Goal: Find specific page/section: Find specific page/section

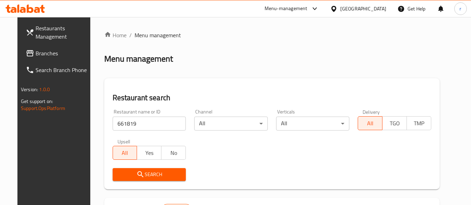
scroll to position [100, 0]
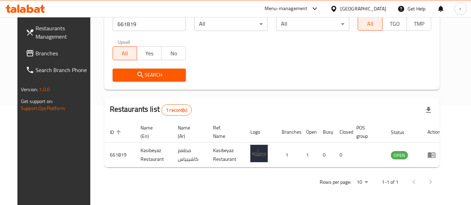
click at [47, 54] on span "Branches" at bounding box center [63, 53] width 55 height 8
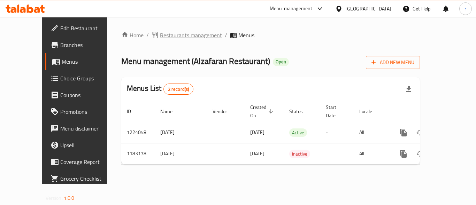
click at [171, 33] on span "Restaurants management" at bounding box center [191, 35] width 62 height 8
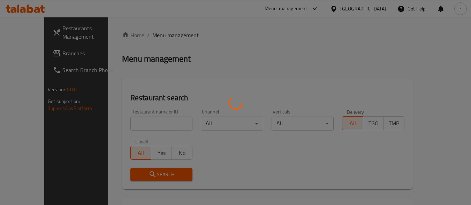
click at [151, 127] on div at bounding box center [235, 102] width 471 height 205
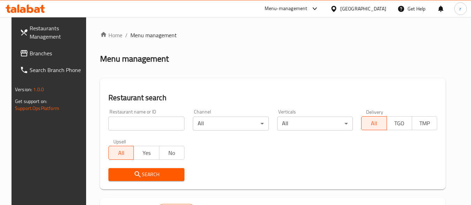
click at [151, 124] on input "search" at bounding box center [146, 124] width 76 height 14
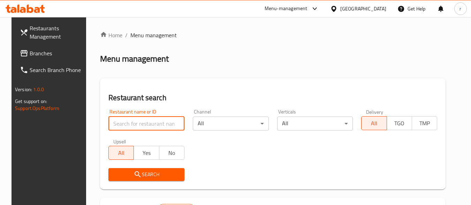
paste input "666270"
type input "666270"
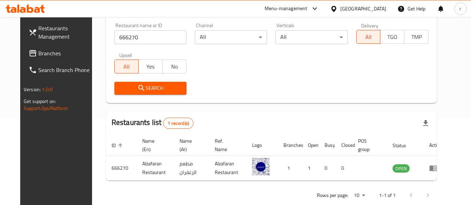
scroll to position [97, 0]
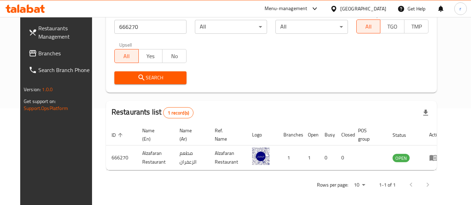
click at [38, 56] on span "Branches" at bounding box center [65, 53] width 55 height 8
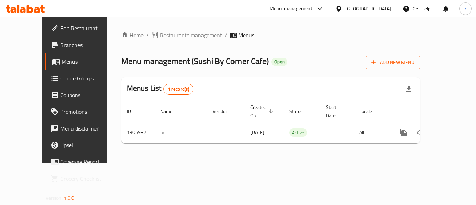
click at [160, 32] on span "Restaurants management" at bounding box center [191, 35] width 62 height 8
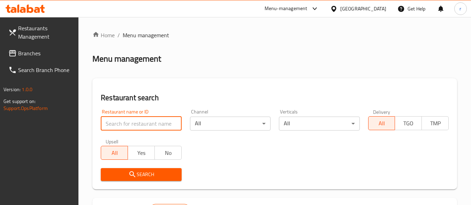
click at [148, 118] on input "search" at bounding box center [141, 124] width 80 height 14
paste input "703914"
type input "703914"
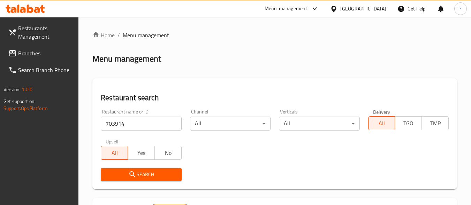
click at [147, 175] on span "Search" at bounding box center [140, 174] width 69 height 9
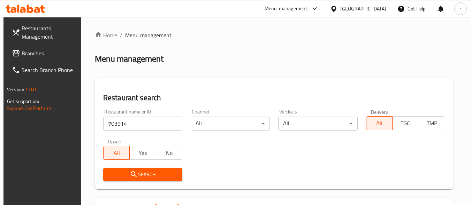
click at [43, 57] on span "Branches" at bounding box center [49, 53] width 55 height 8
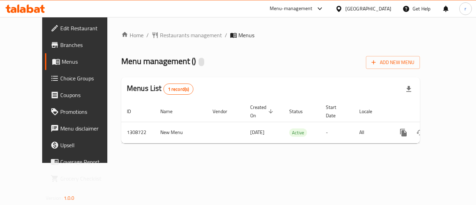
click at [62, 65] on span "Menus" at bounding box center [89, 61] width 54 height 8
click at [162, 36] on span "Restaurants management" at bounding box center [191, 35] width 62 height 8
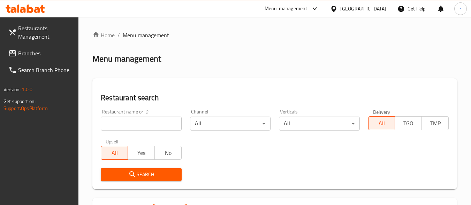
click at [124, 121] on input "search" at bounding box center [141, 124] width 80 height 14
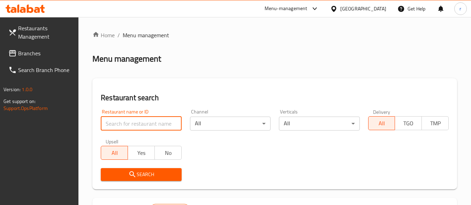
paste input "704298"
type input "704298"
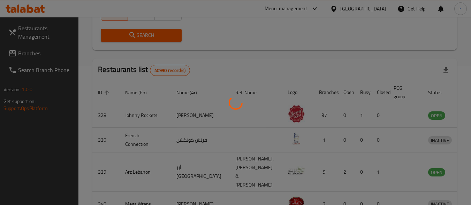
scroll to position [100, 0]
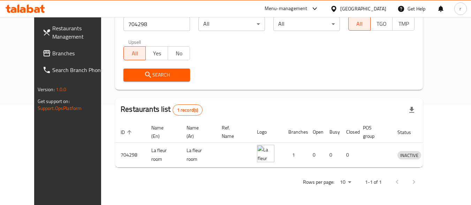
click at [382, 9] on div "[GEOGRAPHIC_DATA]" at bounding box center [363, 9] width 46 height 8
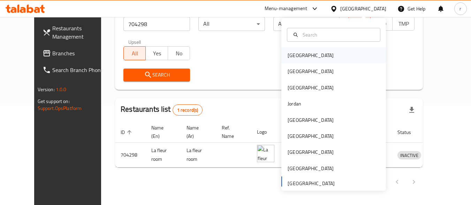
click at [296, 55] on div "Bahrain" at bounding box center [310, 56] width 46 height 8
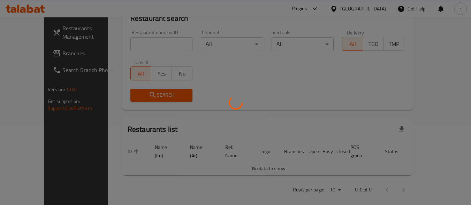
scroll to position [100, 0]
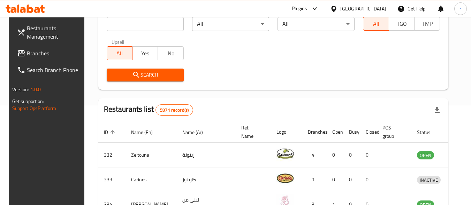
click at [34, 48] on link "Branches" at bounding box center [49, 53] width 76 height 17
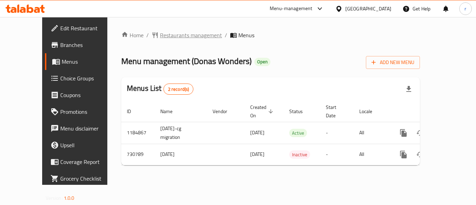
click at [165, 38] on span "Restaurants management" at bounding box center [191, 35] width 62 height 8
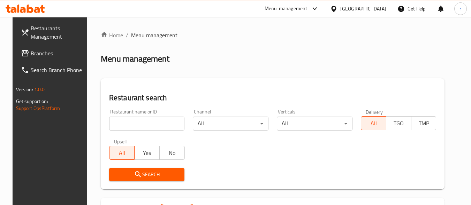
click at [132, 124] on div at bounding box center [235, 102] width 471 height 205
click at [132, 124] on input "search" at bounding box center [147, 124] width 76 height 14
paste input "646729"
click at [133, 123] on input "646729c" at bounding box center [147, 124] width 76 height 14
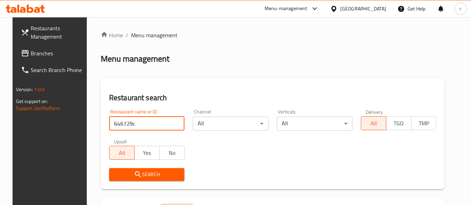
click at [133, 123] on input "646729c" at bounding box center [147, 124] width 76 height 14
paste input "search"
type input "646729"
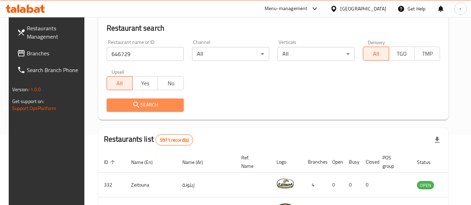
click at [168, 105] on span "Search" at bounding box center [145, 105] width 66 height 9
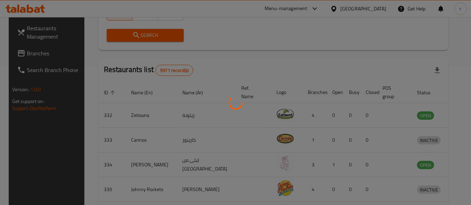
scroll to position [100, 0]
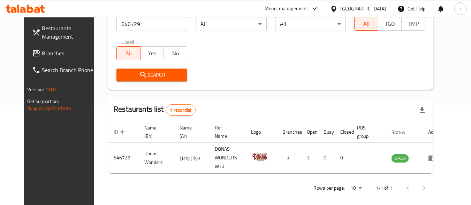
click at [370, 7] on div "Bahrain" at bounding box center [363, 9] width 46 height 8
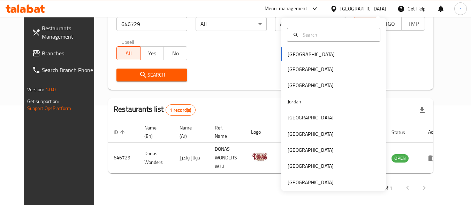
click at [314, 187] on div "Bahrain Egypt Iraq Jordan Kuwait Oman Qatar Saudi Arabia United Arab Emirates" at bounding box center [333, 104] width 105 height 173
click at [314, 184] on div "[GEOGRAPHIC_DATA]" at bounding box center [310, 183] width 46 height 8
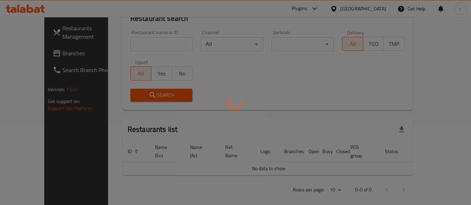
scroll to position [100, 0]
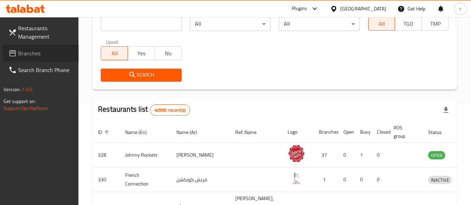
click at [47, 52] on span "Branches" at bounding box center [45, 53] width 55 height 8
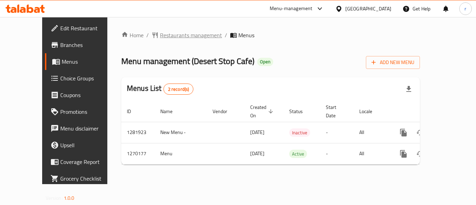
click at [167, 34] on span "Restaurants management" at bounding box center [191, 35] width 62 height 8
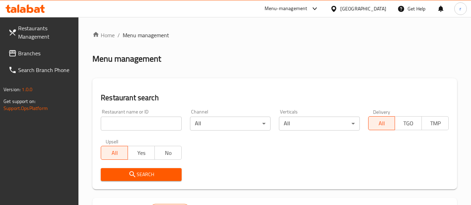
click at [153, 126] on input "search" at bounding box center [141, 124] width 80 height 14
paste input "689043"
type input "689043"
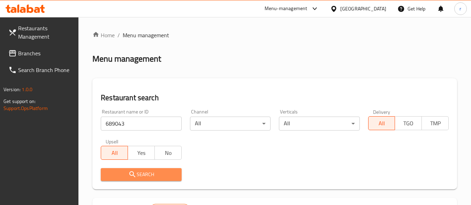
click at [145, 171] on span "Search" at bounding box center [140, 174] width 69 height 9
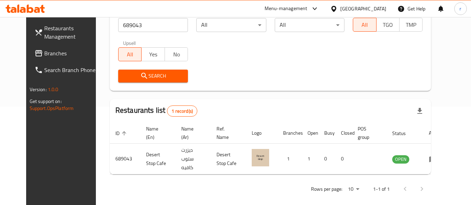
scroll to position [100, 0]
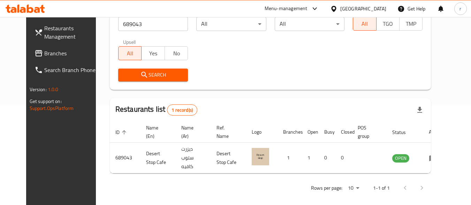
click at [44, 55] on span "Branches" at bounding box center [71, 53] width 55 height 8
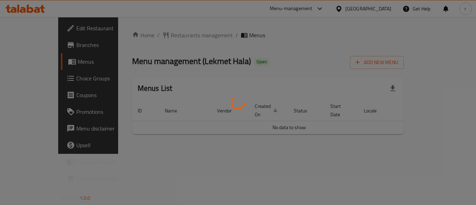
click at [160, 37] on div at bounding box center [238, 102] width 476 height 205
click at [159, 36] on div at bounding box center [238, 102] width 476 height 205
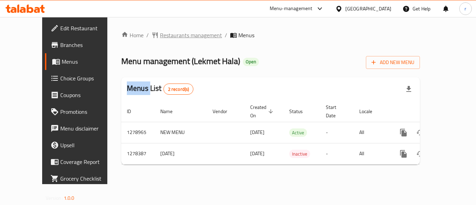
click at [160, 33] on span "Restaurants management" at bounding box center [191, 35] width 62 height 8
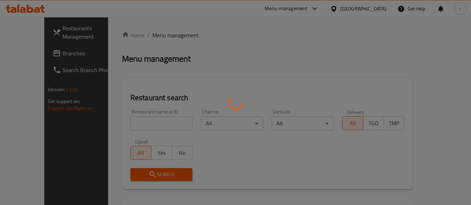
click at [140, 123] on div at bounding box center [235, 102] width 471 height 205
click at [140, 122] on div at bounding box center [235, 102] width 471 height 205
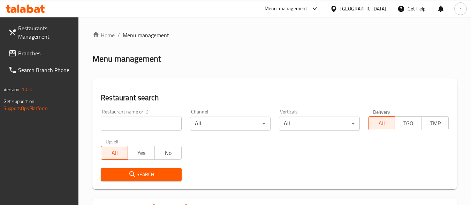
click at [140, 122] on input "search" at bounding box center [141, 124] width 80 height 14
paste input "692867"
type input "692867"
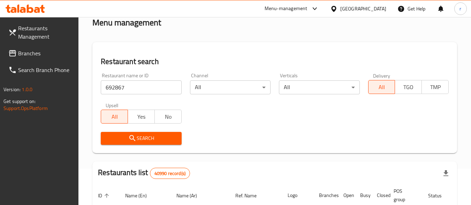
scroll to position [35, 0]
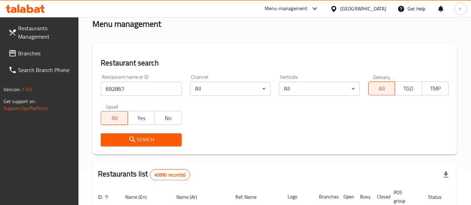
click at [163, 140] on span "Search" at bounding box center [140, 140] width 69 height 9
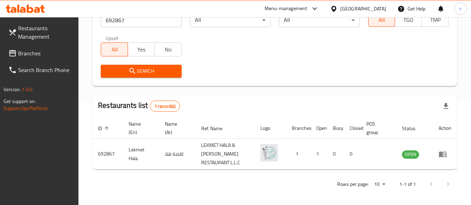
scroll to position [106, 0]
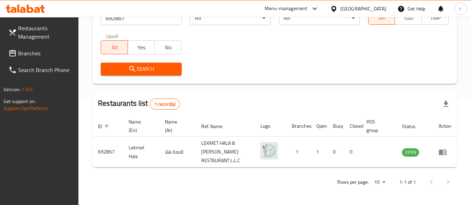
click at [38, 54] on span "Branches" at bounding box center [45, 53] width 55 height 8
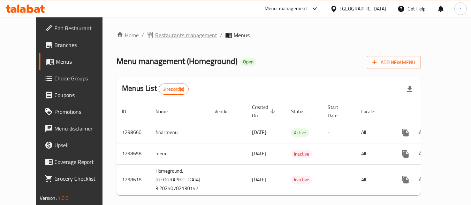
click at [167, 34] on span "Restaurants management" at bounding box center [186, 35] width 62 height 8
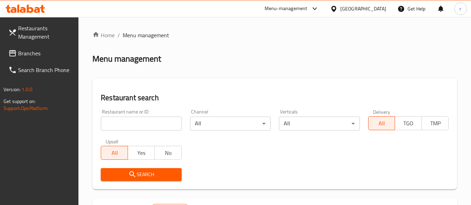
drag, startPoint x: 144, startPoint y: 124, endPoint x: 145, endPoint y: 131, distance: 7.1
click at [144, 124] on input "search" at bounding box center [141, 124] width 80 height 14
paste input "701024"
type input "701024"
click at [149, 173] on span "Search" at bounding box center [140, 174] width 69 height 9
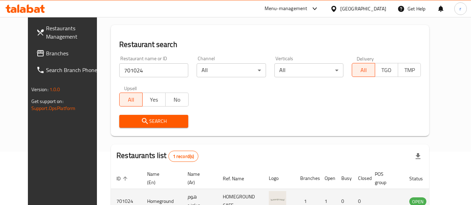
scroll to position [97, 0]
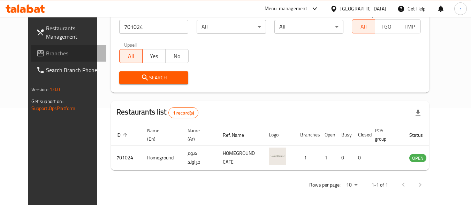
click at [46, 55] on span "Branches" at bounding box center [73, 53] width 55 height 8
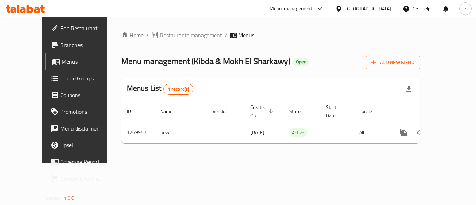
click at [160, 34] on span "Restaurants management" at bounding box center [191, 35] width 62 height 8
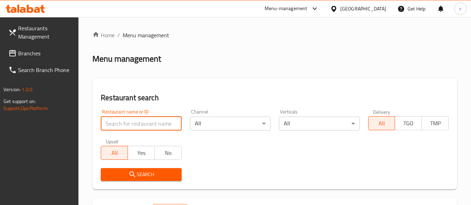
click at [144, 123] on input "search" at bounding box center [141, 124] width 80 height 14
paste input "688939"
type input "688939"
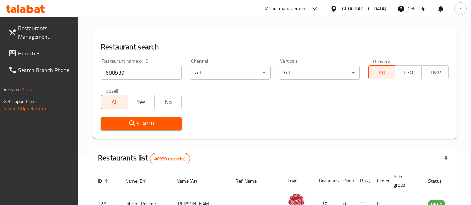
scroll to position [35, 0]
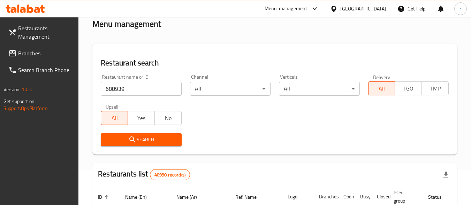
click at [157, 137] on span "Search" at bounding box center [140, 140] width 69 height 9
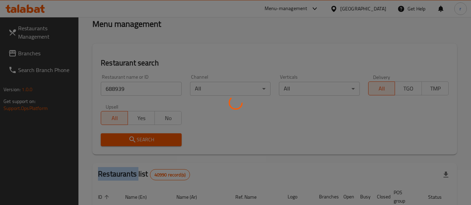
click at [157, 137] on div at bounding box center [235, 102] width 471 height 205
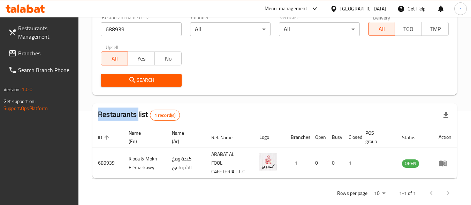
scroll to position [106, 0]
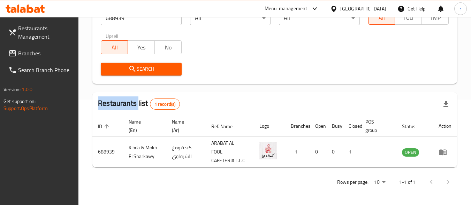
click at [39, 54] on span "Branches" at bounding box center [45, 53] width 55 height 8
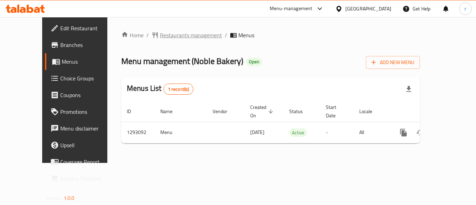
click at [160, 34] on span "Restaurants management" at bounding box center [191, 35] width 62 height 8
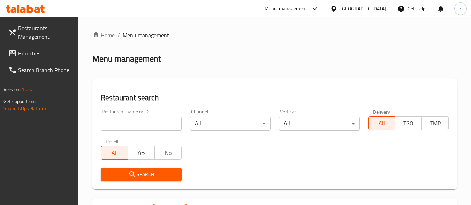
click at [135, 120] on input "search" at bounding box center [141, 124] width 80 height 14
paste input "699375"
type input "699375"
click at [130, 175] on icon "submit" at bounding box center [132, 174] width 6 height 6
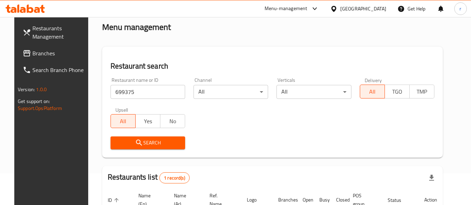
scroll to position [97, 0]
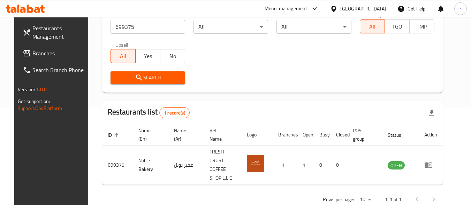
click at [33, 57] on span "Branches" at bounding box center [59, 53] width 55 height 8
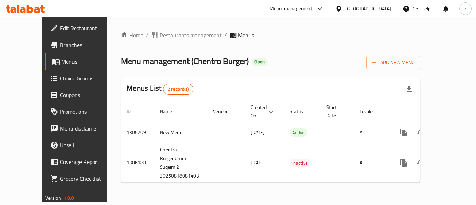
click at [154, 31] on div at bounding box center [238, 102] width 476 height 205
click at [160, 36] on span "Restaurants management" at bounding box center [191, 35] width 62 height 8
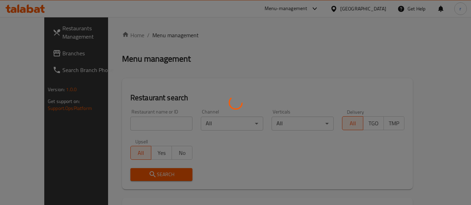
click at [138, 124] on div at bounding box center [235, 102] width 471 height 205
click at [139, 124] on div at bounding box center [235, 102] width 471 height 205
click at [139, 123] on div at bounding box center [235, 102] width 471 height 205
click at [139, 121] on div at bounding box center [235, 102] width 471 height 205
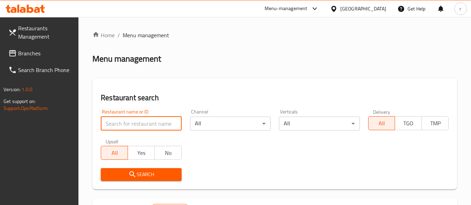
click at [151, 125] on input "search" at bounding box center [141, 124] width 80 height 14
paste input "704010"
type input "704010"
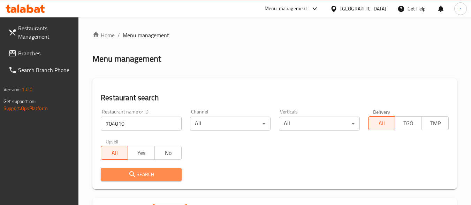
click at [140, 172] on span "Search" at bounding box center [140, 174] width 69 height 9
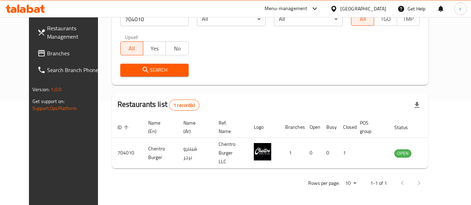
scroll to position [100, 0]
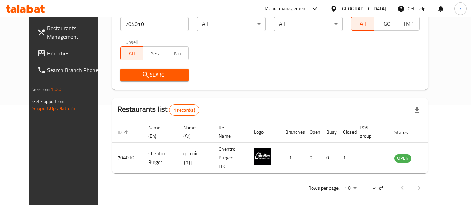
click at [47, 55] on span "Branches" at bounding box center [74, 53] width 55 height 8
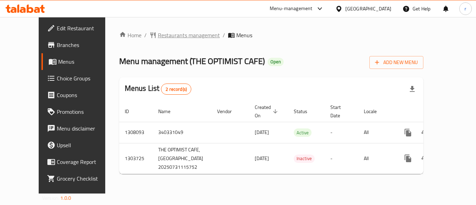
click at [158, 34] on span "Restaurants management" at bounding box center [189, 35] width 62 height 8
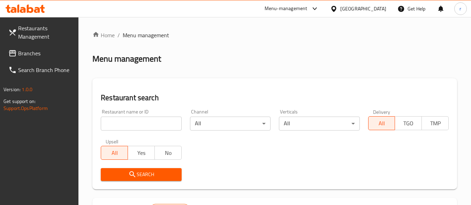
click at [137, 124] on input "search" at bounding box center [141, 124] width 80 height 14
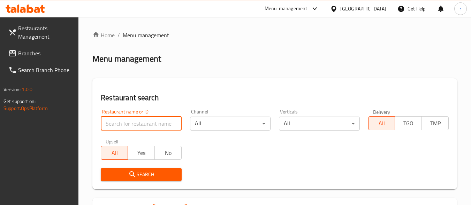
paste input "702954"
type input "702954"
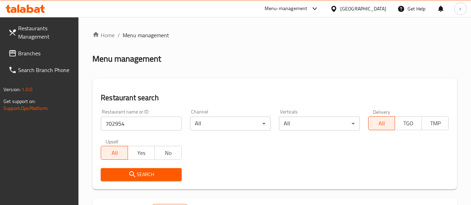
click at [131, 176] on icon "submit" at bounding box center [132, 174] width 6 height 6
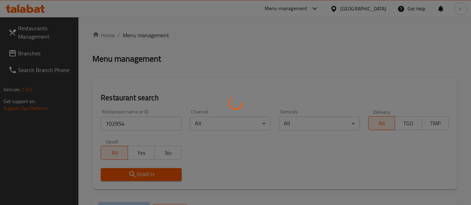
click at [131, 176] on div at bounding box center [235, 102] width 471 height 205
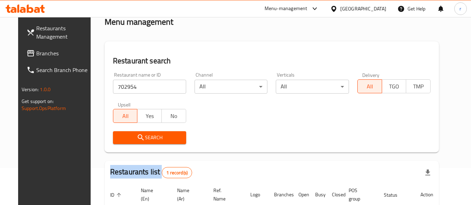
scroll to position [97, 0]
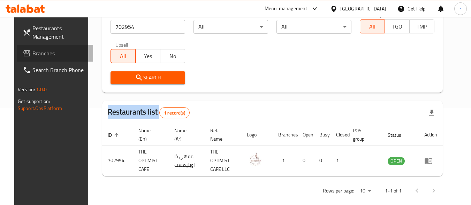
click at [32, 53] on span "Branches" at bounding box center [59, 53] width 55 height 8
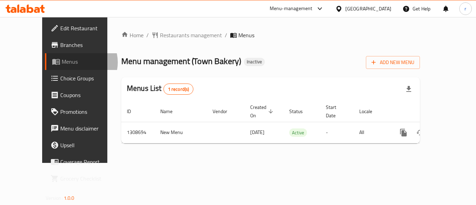
click at [62, 62] on span "Menus" at bounding box center [89, 61] width 54 height 8
click at [171, 39] on span "Restaurants management" at bounding box center [191, 35] width 62 height 8
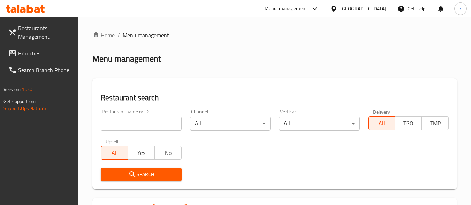
click at [153, 122] on input "search" at bounding box center [141, 124] width 80 height 14
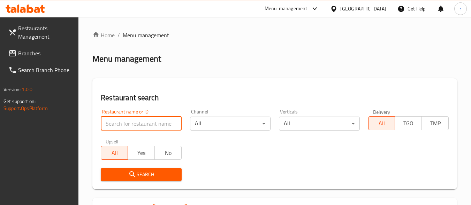
paste input "704066"
type input "704066"
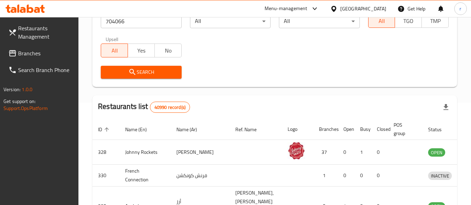
scroll to position [105, 0]
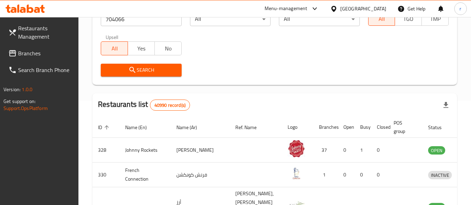
drag, startPoint x: 142, startPoint y: 75, endPoint x: 142, endPoint y: 71, distance: 3.9
click at [142, 75] on button "Search" at bounding box center [141, 70] width 80 height 13
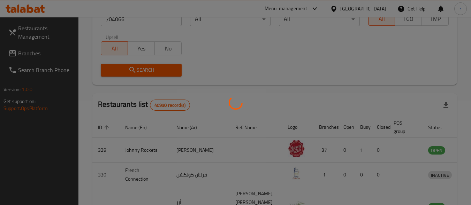
click at [142, 71] on div at bounding box center [235, 102] width 471 height 205
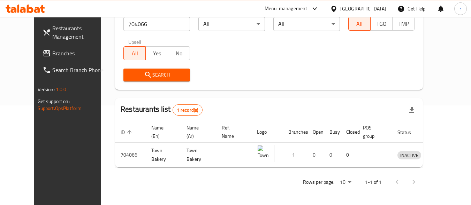
click at [347, 6] on div "[GEOGRAPHIC_DATA]" at bounding box center [363, 9] width 46 height 8
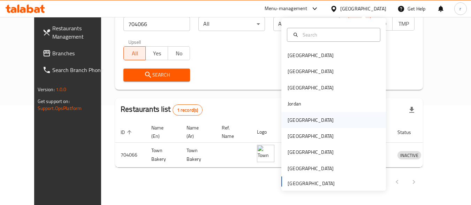
click at [298, 118] on div "Kuwait" at bounding box center [310, 120] width 57 height 16
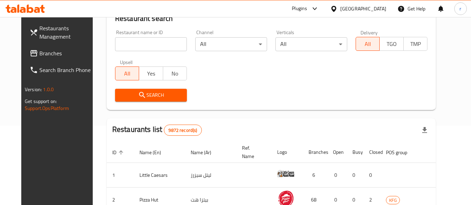
scroll to position [100, 0]
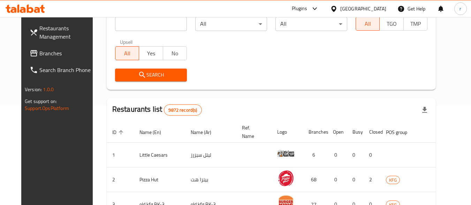
click at [43, 53] on span "Branches" at bounding box center [66, 53] width 55 height 8
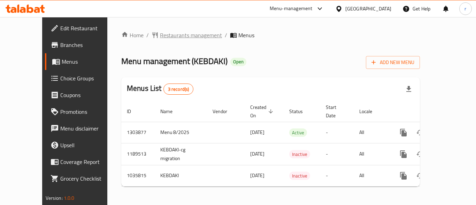
click at [164, 31] on span "Restaurants management" at bounding box center [191, 35] width 62 height 8
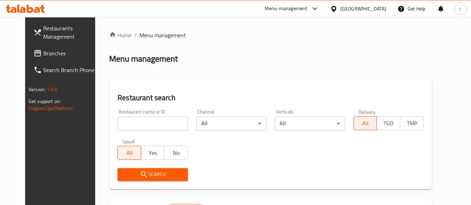
click at [139, 125] on input "search" at bounding box center [152, 124] width 70 height 14
paste input "661648"
type input "661648"
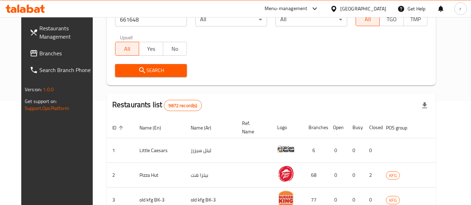
scroll to position [105, 0]
click at [175, 67] on span "Search" at bounding box center [151, 70] width 61 height 9
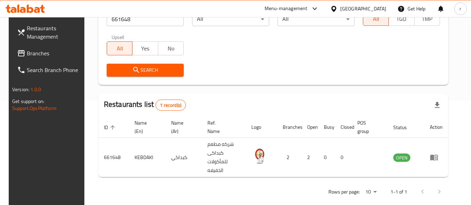
drag, startPoint x: 380, startPoint y: 9, endPoint x: 383, endPoint y: 14, distance: 5.3
click at [380, 9] on div "[GEOGRAPHIC_DATA]" at bounding box center [363, 9] width 46 height 8
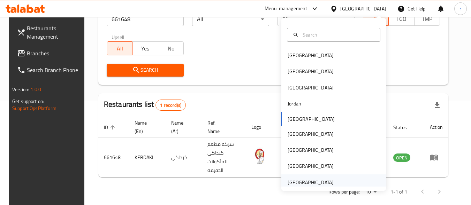
click at [318, 183] on div "[GEOGRAPHIC_DATA]" at bounding box center [310, 183] width 46 height 8
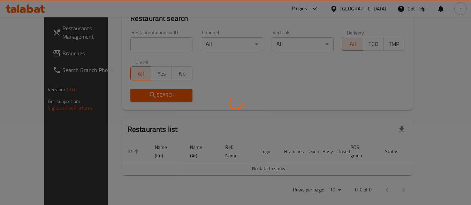
scroll to position [105, 0]
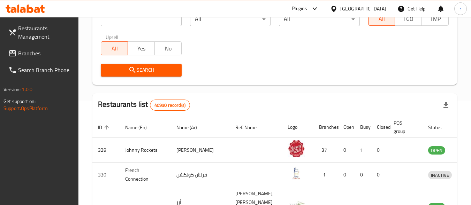
click at [32, 55] on span "Branches" at bounding box center [45, 53] width 55 height 8
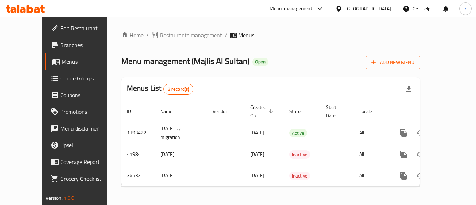
click at [168, 34] on span "Restaurants management" at bounding box center [191, 35] width 62 height 8
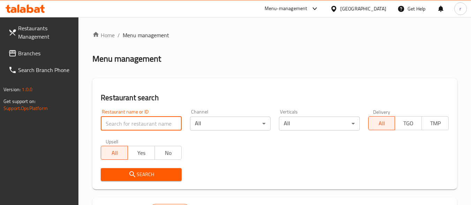
click at [152, 117] on input "search" at bounding box center [141, 124] width 80 height 14
paste input "18918"
type input "18918"
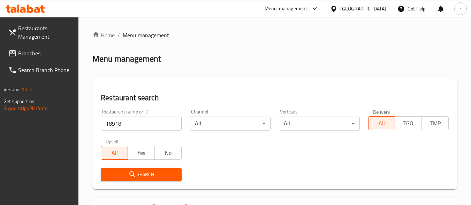
click at [158, 171] on span "Search" at bounding box center [140, 174] width 69 height 9
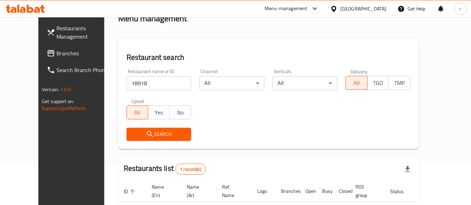
scroll to position [97, 0]
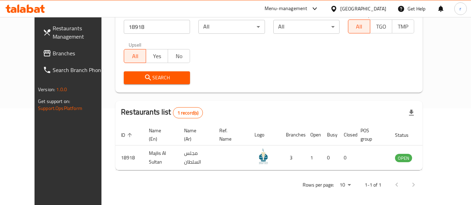
click at [53, 53] on span "Branches" at bounding box center [80, 53] width 55 height 8
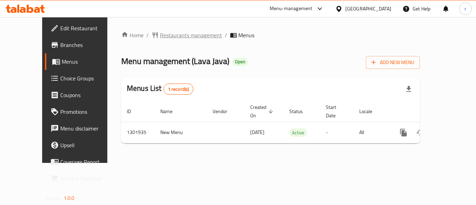
click at [160, 36] on span "Restaurants management" at bounding box center [191, 35] width 62 height 8
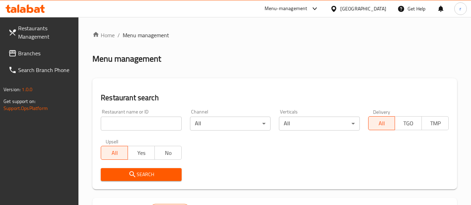
click at [131, 121] on input "search" at bounding box center [141, 124] width 80 height 14
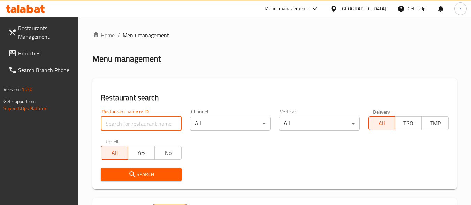
paste input "702083"
type input "702083"
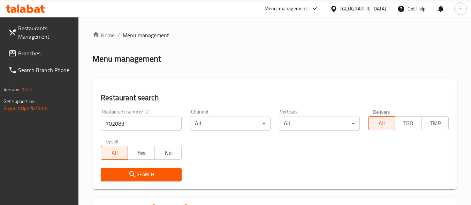
click at [134, 173] on icon "submit" at bounding box center [132, 174] width 8 height 8
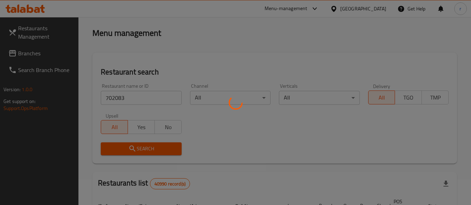
scroll to position [105, 0]
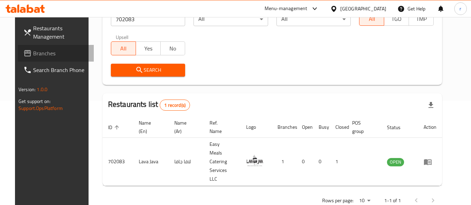
click at [46, 54] on span "Branches" at bounding box center [60, 53] width 55 height 8
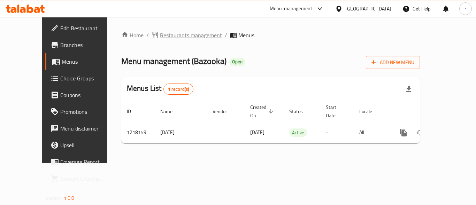
click at [160, 37] on span "Restaurants management" at bounding box center [191, 35] width 62 height 8
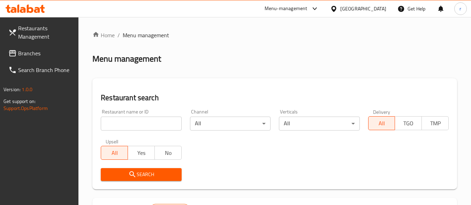
click at [127, 123] on input "search" at bounding box center [141, 124] width 80 height 14
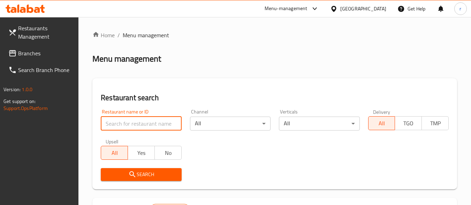
paste input "672693"
type input "672693"
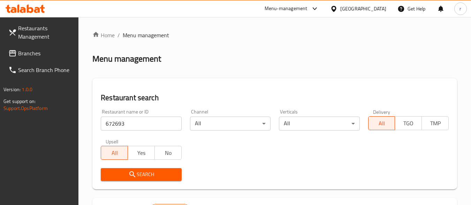
click at [132, 178] on icon "submit" at bounding box center [132, 174] width 8 height 8
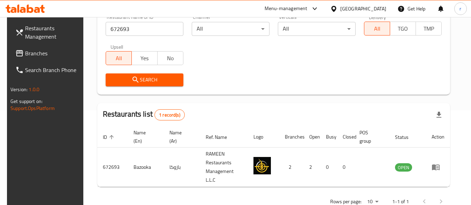
scroll to position [97, 0]
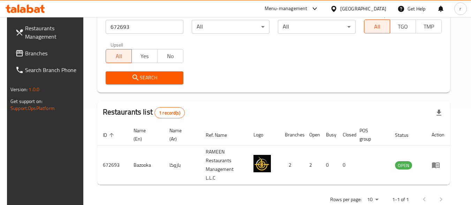
click at [359, 11] on div "[GEOGRAPHIC_DATA]" at bounding box center [363, 9] width 46 height 8
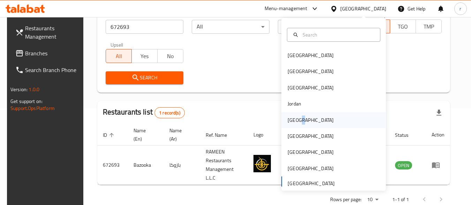
click at [296, 121] on div "[GEOGRAPHIC_DATA]" at bounding box center [310, 120] width 46 height 8
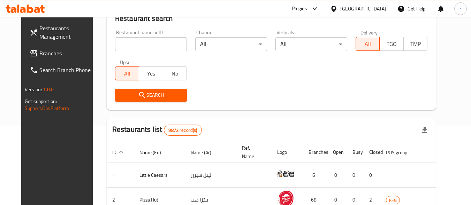
scroll to position [97, 0]
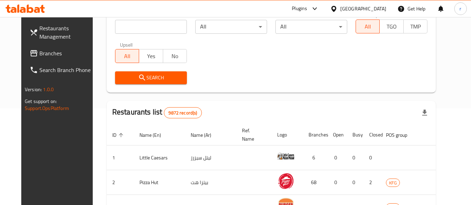
click at [39, 51] on span "Branches" at bounding box center [66, 53] width 55 height 8
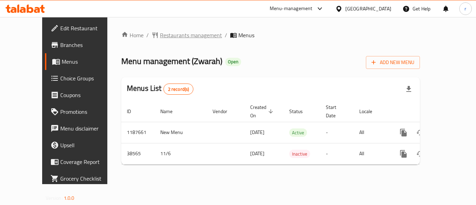
click at [172, 35] on span "Restaurants management" at bounding box center [191, 35] width 62 height 8
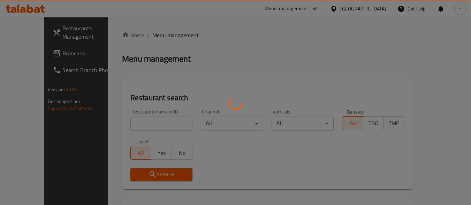
click at [141, 126] on div at bounding box center [235, 102] width 471 height 205
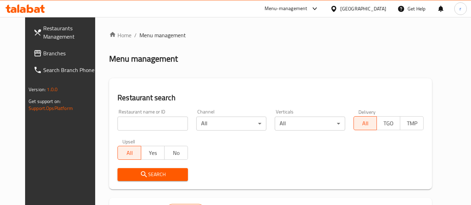
click at [141, 126] on input "search" at bounding box center [152, 124] width 70 height 14
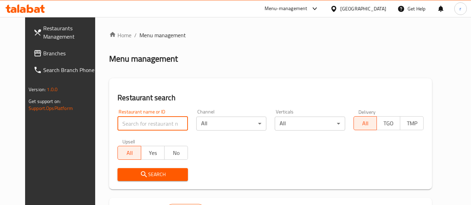
paste input "20027"
type input "20027"
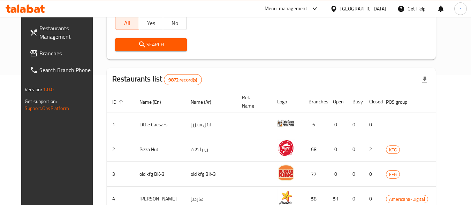
scroll to position [35, 0]
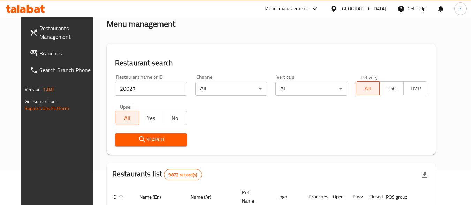
click at [159, 137] on span "Search" at bounding box center [151, 140] width 61 height 9
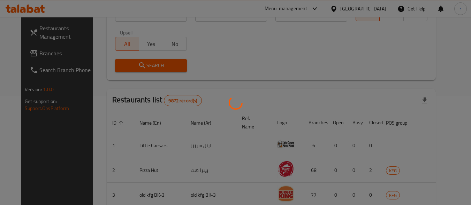
scroll to position [100, 0]
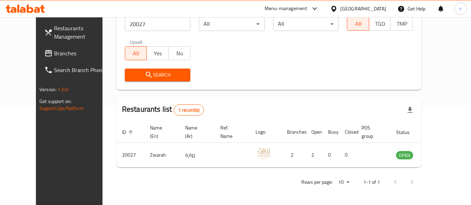
click at [386, 7] on div "Kuwait" at bounding box center [357, 8] width 67 height 17
click at [384, 7] on div "Kuwait" at bounding box center [363, 9] width 46 height 8
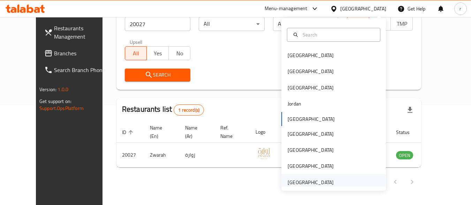
click at [323, 183] on div "[GEOGRAPHIC_DATA]" at bounding box center [310, 183] width 46 height 8
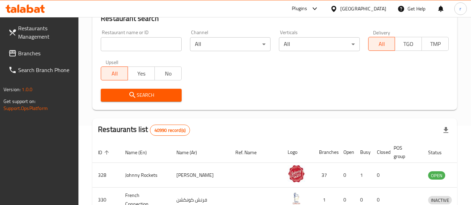
scroll to position [100, 0]
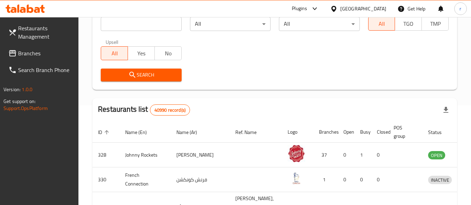
click at [37, 54] on span "Branches" at bounding box center [45, 53] width 55 height 8
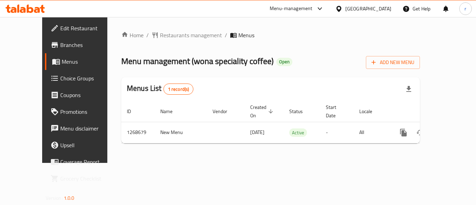
click at [62, 65] on span "Menus" at bounding box center [89, 61] width 54 height 8
click at [167, 36] on span "Restaurants management" at bounding box center [191, 35] width 62 height 8
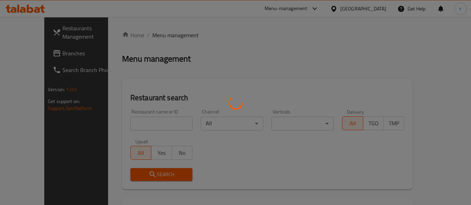
click at [159, 118] on div at bounding box center [235, 102] width 471 height 205
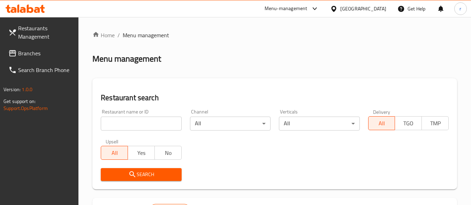
click at [160, 123] on input "search" at bounding box center [141, 124] width 80 height 14
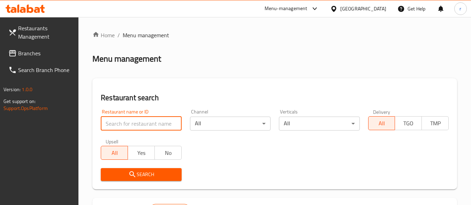
click at [161, 123] on input "search" at bounding box center [141, 124] width 80 height 14
paste input "688006"
type input "688006"
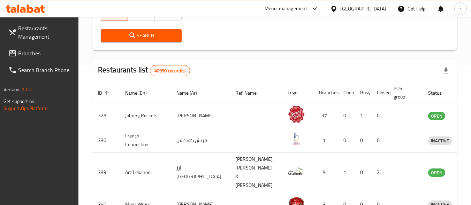
scroll to position [139, 0]
click at [153, 40] on button "Search" at bounding box center [141, 35] width 80 height 13
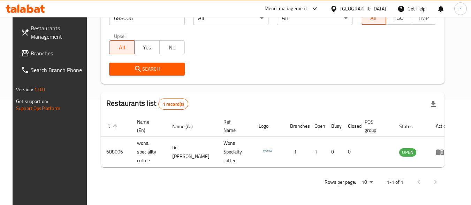
scroll to position [106, 0]
click at [31, 53] on span "Branches" at bounding box center [58, 53] width 55 height 8
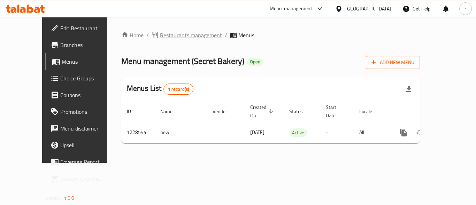
click at [176, 37] on span "Restaurants management" at bounding box center [191, 35] width 62 height 8
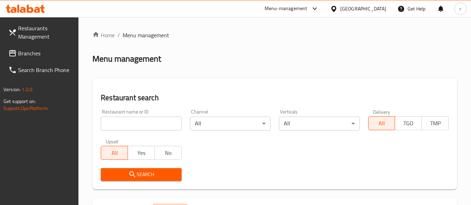
click at [163, 119] on input "search" at bounding box center [141, 124] width 80 height 14
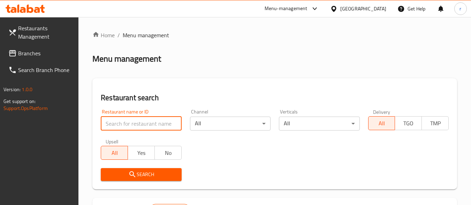
click at [163, 119] on input "search" at bounding box center [141, 124] width 80 height 14
paste input "676459"
type input "676459"
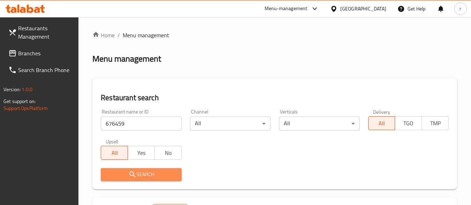
drag, startPoint x: 149, startPoint y: 176, endPoint x: 84, endPoint y: 129, distance: 80.6
click at [149, 176] on span "Search" at bounding box center [140, 174] width 69 height 9
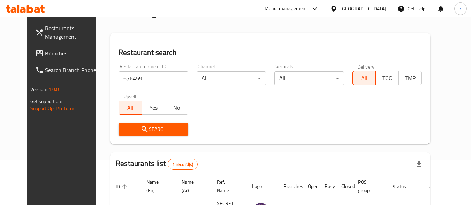
scroll to position [97, 0]
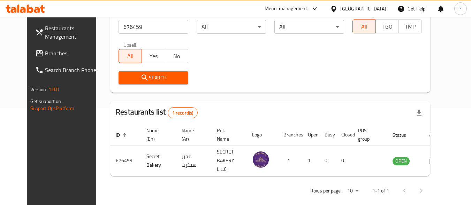
click at [370, 8] on div "[GEOGRAPHIC_DATA]" at bounding box center [363, 9] width 46 height 8
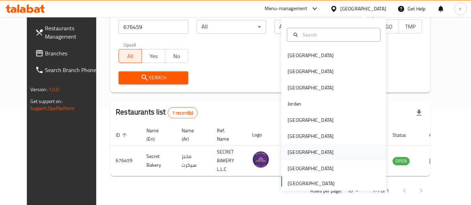
click at [308, 154] on div "[GEOGRAPHIC_DATA]" at bounding box center [333, 152] width 105 height 16
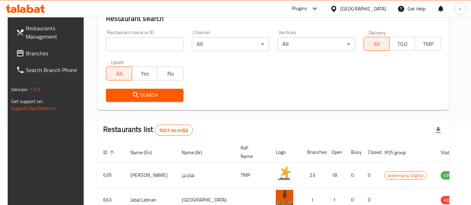
scroll to position [97, 0]
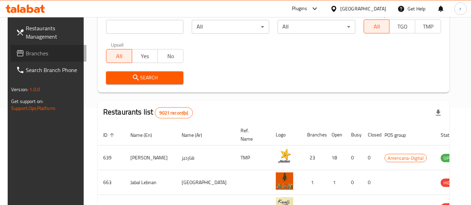
click at [46, 55] on span "Branches" at bounding box center [53, 53] width 55 height 8
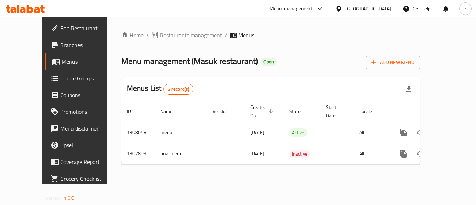
click at [160, 37] on span "Restaurants management" at bounding box center [191, 35] width 62 height 8
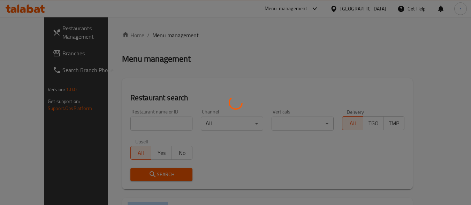
click at [160, 37] on div at bounding box center [235, 102] width 471 height 205
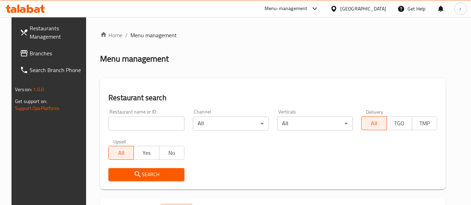
click at [157, 119] on input "search" at bounding box center [146, 124] width 76 height 14
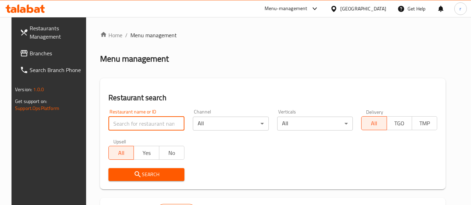
paste input "704631"
type input "704631"
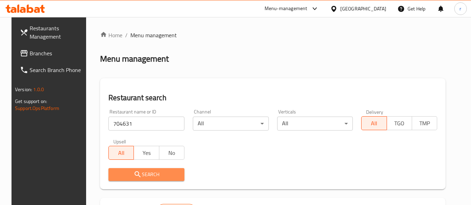
click at [156, 174] on span "Search" at bounding box center [146, 174] width 65 height 9
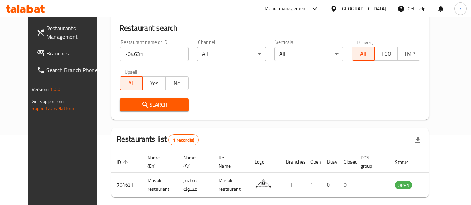
scroll to position [100, 0]
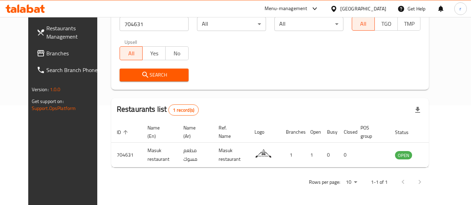
drag, startPoint x: 376, startPoint y: 9, endPoint x: 388, endPoint y: 14, distance: 12.9
click at [376, 9] on div "[GEOGRAPHIC_DATA]" at bounding box center [363, 9] width 46 height 8
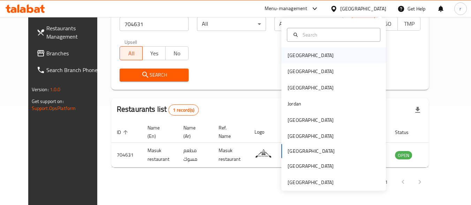
click at [294, 56] on div "Bahrain" at bounding box center [310, 56] width 46 height 8
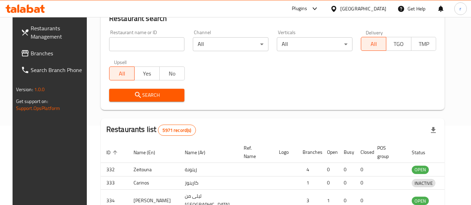
scroll to position [100, 0]
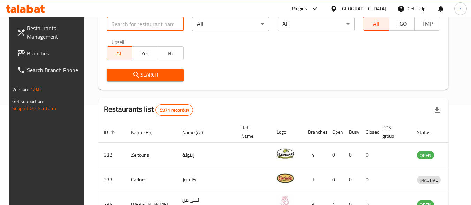
click at [128, 28] on input "search" at bounding box center [145, 24] width 77 height 14
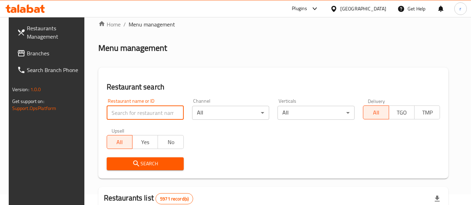
scroll to position [0, 0]
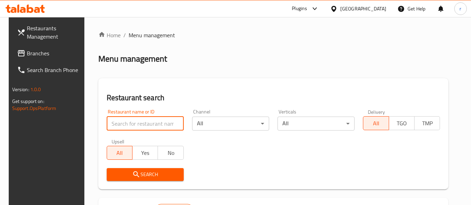
click at [36, 53] on span "Branches" at bounding box center [54, 53] width 55 height 8
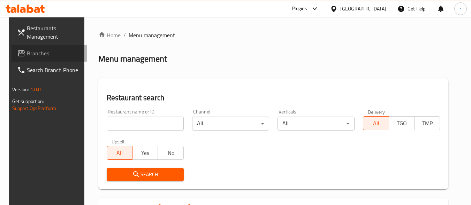
click at [36, 53] on span "Branches" at bounding box center [54, 53] width 55 height 8
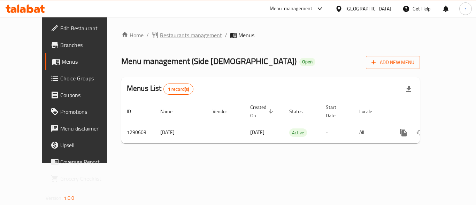
click at [160, 36] on span "Restaurants management" at bounding box center [191, 35] width 62 height 8
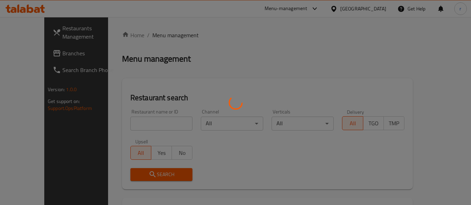
click at [146, 120] on div at bounding box center [235, 102] width 471 height 205
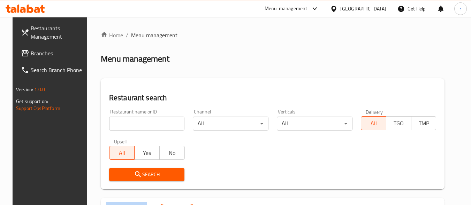
click at [146, 120] on input "search" at bounding box center [147, 124] width 76 height 14
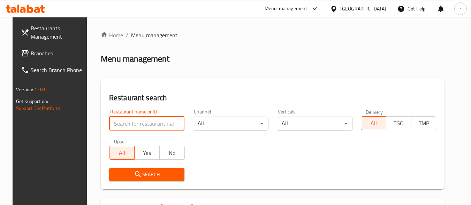
paste input "698226"
type input "698226"
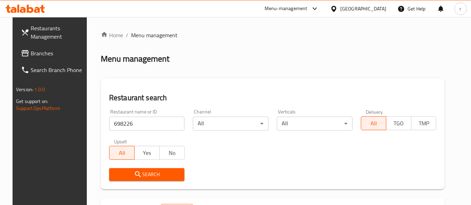
click at [136, 179] on button "Search" at bounding box center [147, 174] width 76 height 13
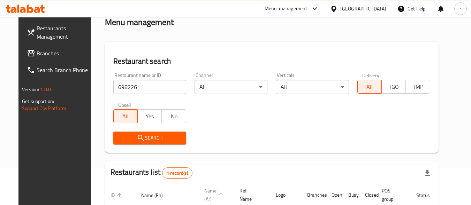
scroll to position [97, 0]
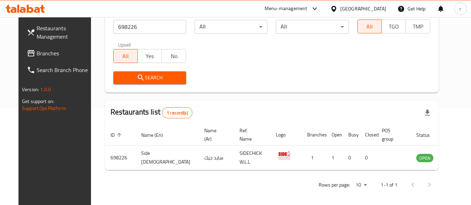
click at [370, 10] on div "[GEOGRAPHIC_DATA]" at bounding box center [363, 9] width 46 height 8
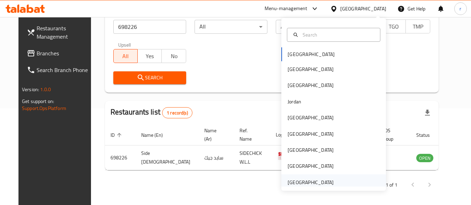
click at [325, 182] on div "[GEOGRAPHIC_DATA]" at bounding box center [310, 183] width 46 height 8
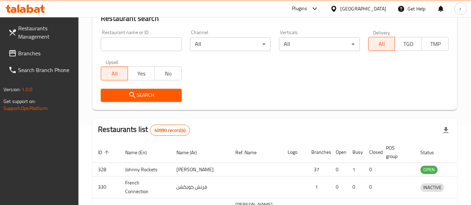
scroll to position [97, 0]
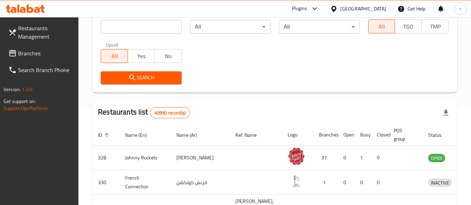
click at [56, 53] on span "Branches" at bounding box center [45, 53] width 55 height 8
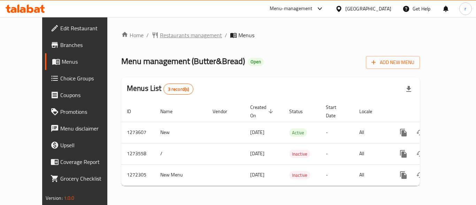
click at [172, 37] on span "Restaurants management" at bounding box center [191, 35] width 62 height 8
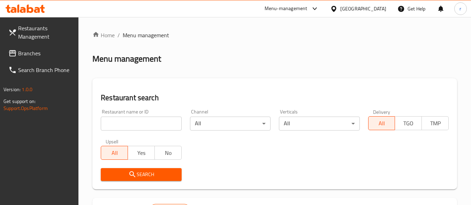
drag, startPoint x: 139, startPoint y: 126, endPoint x: 144, endPoint y: 143, distance: 18.3
click at [139, 126] on input "search" at bounding box center [141, 124] width 80 height 14
paste input "689962"
type input "689962"
drag, startPoint x: 137, startPoint y: 172, endPoint x: 67, endPoint y: 106, distance: 96.4
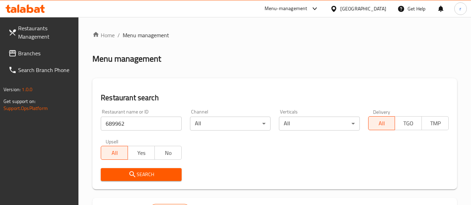
click at [137, 172] on span "Search" at bounding box center [140, 174] width 69 height 9
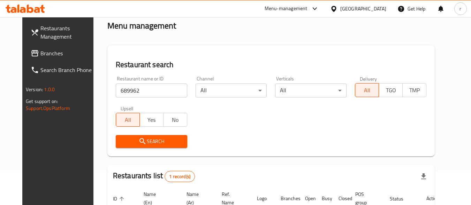
scroll to position [97, 0]
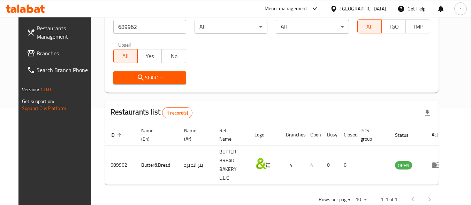
click at [360, 3] on div "[GEOGRAPHIC_DATA]" at bounding box center [357, 8] width 67 height 17
click at [356, 13] on div "[GEOGRAPHIC_DATA]" at bounding box center [357, 8] width 67 height 17
click at [358, 8] on div "[GEOGRAPHIC_DATA]" at bounding box center [363, 9] width 46 height 8
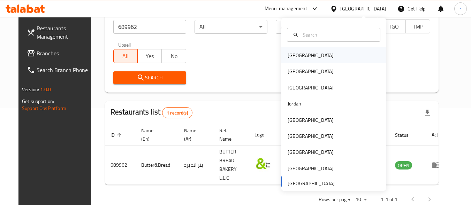
click at [309, 57] on div "[GEOGRAPHIC_DATA]" at bounding box center [333, 55] width 105 height 16
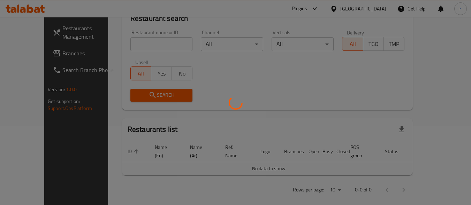
scroll to position [97, 0]
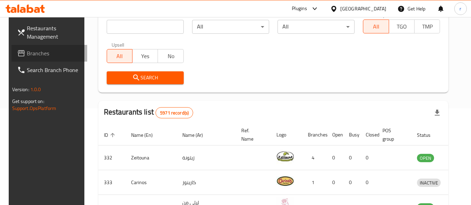
click at [31, 56] on span "Branches" at bounding box center [54, 53] width 55 height 8
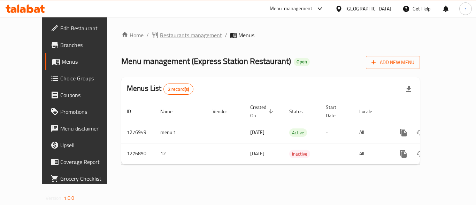
click at [168, 37] on span "Restaurants management" at bounding box center [191, 35] width 62 height 8
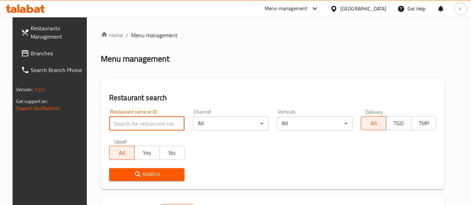
click at [141, 121] on input "search" at bounding box center [147, 124] width 76 height 14
paste input "692121"
type input "692121"
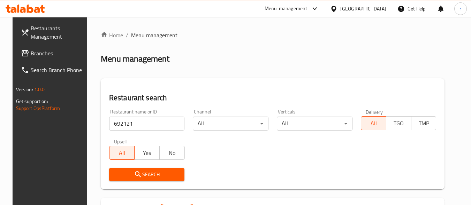
click at [148, 172] on span "Search" at bounding box center [147, 174] width 64 height 9
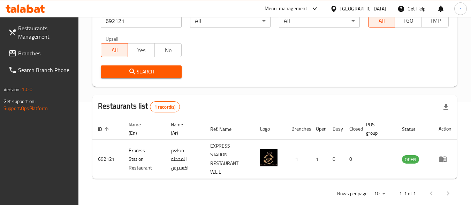
scroll to position [106, 0]
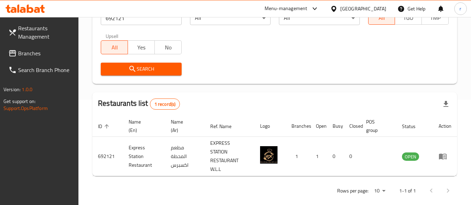
click at [52, 54] on span "Branches" at bounding box center [45, 53] width 55 height 8
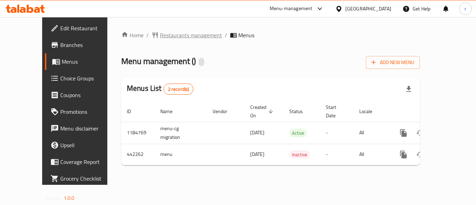
click at [168, 35] on span "Restaurants management" at bounding box center [191, 35] width 62 height 8
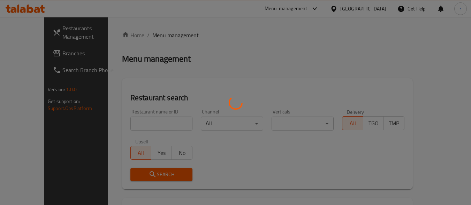
click at [145, 123] on div at bounding box center [235, 102] width 471 height 205
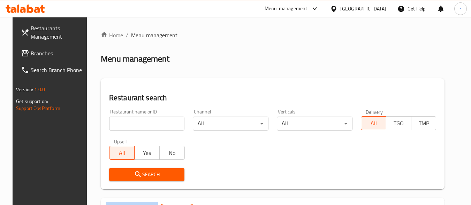
click at [145, 123] on div at bounding box center [235, 102] width 471 height 205
click at [178, 87] on div "Restaurant search Restaurant name or ID Restaurant name or ID Channel All ​ Ver…" at bounding box center [273, 133] width 344 height 111
click at [158, 121] on input "search" at bounding box center [147, 124] width 76 height 14
paste input "632941"
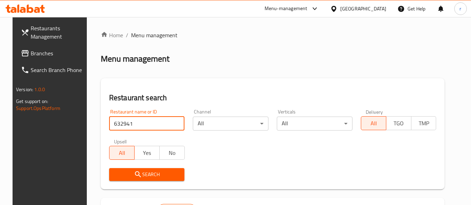
type input "632941"
click at [209, 88] on div "Restaurant search Restaurant name or ID 632941 Restaurant name or ID Channel Al…" at bounding box center [273, 133] width 344 height 111
click at [141, 174] on span "Search" at bounding box center [147, 174] width 64 height 9
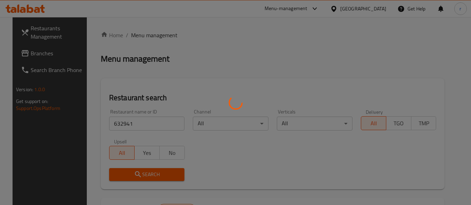
drag, startPoint x: 141, startPoint y: 173, endPoint x: 144, endPoint y: 170, distance: 3.7
click at [142, 173] on div at bounding box center [235, 102] width 471 height 205
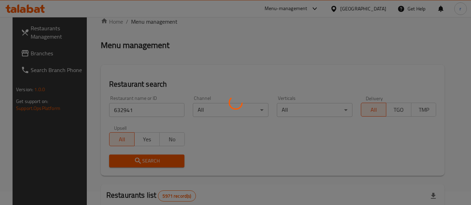
scroll to position [105, 0]
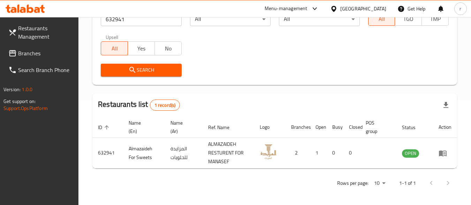
click at [34, 57] on span "Branches" at bounding box center [45, 53] width 55 height 8
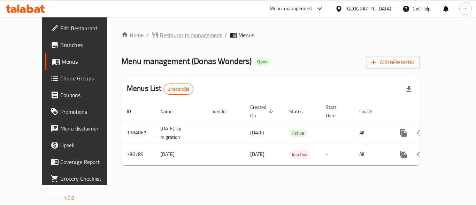
click at [171, 37] on span "Restaurants management" at bounding box center [191, 35] width 62 height 8
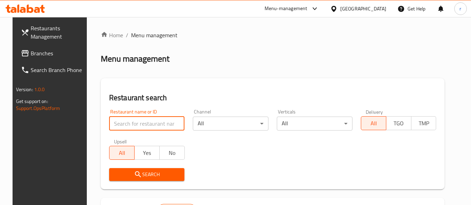
click at [153, 122] on input "search" at bounding box center [147, 124] width 76 height 14
paste input "646729"
type input "646729"
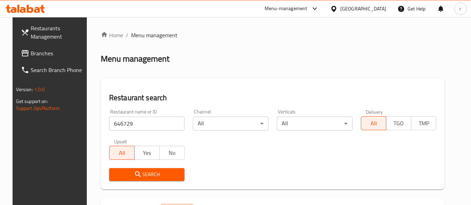
click at [147, 177] on span "Search" at bounding box center [147, 174] width 64 height 9
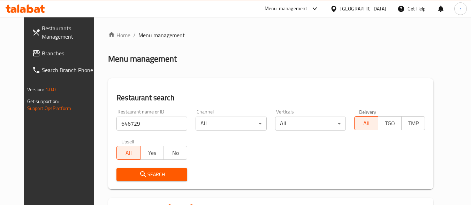
scroll to position [97, 0]
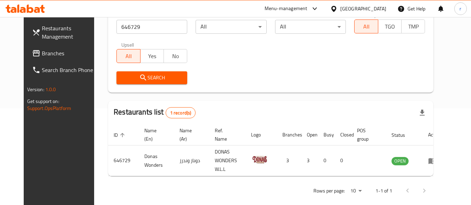
click at [373, 12] on div "[GEOGRAPHIC_DATA]" at bounding box center [363, 9] width 46 height 8
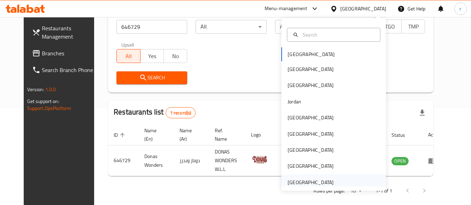
click at [311, 185] on div "[GEOGRAPHIC_DATA]" at bounding box center [310, 183] width 46 height 8
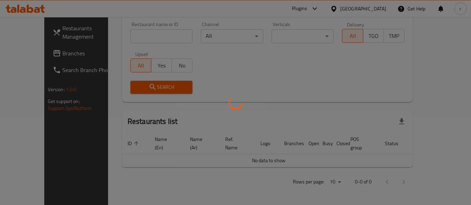
click at [311, 185] on div at bounding box center [235, 102] width 471 height 205
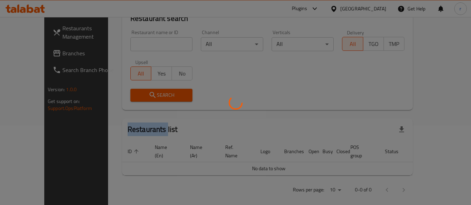
scroll to position [97, 0]
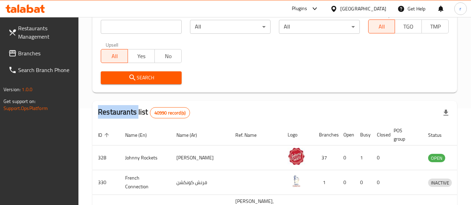
click at [48, 56] on span "Branches" at bounding box center [45, 53] width 55 height 8
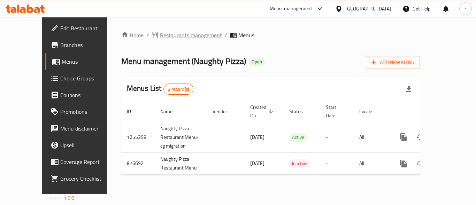
click at [162, 37] on span "Restaurants management" at bounding box center [191, 35] width 62 height 8
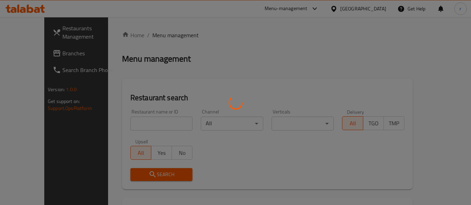
click at [123, 119] on div at bounding box center [235, 102] width 471 height 205
click at [125, 121] on div at bounding box center [235, 102] width 471 height 205
click at [126, 122] on div at bounding box center [235, 102] width 471 height 205
click at [129, 122] on div at bounding box center [235, 102] width 471 height 205
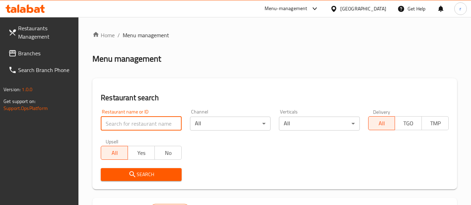
click at [131, 123] on input "search" at bounding box center [141, 124] width 80 height 14
paste input "657502"
type input "657502"
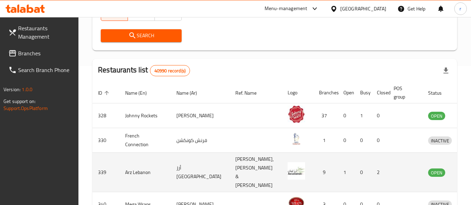
scroll to position [139, 0]
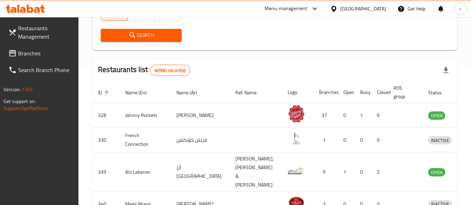
click at [175, 40] on button "Search" at bounding box center [141, 35] width 80 height 13
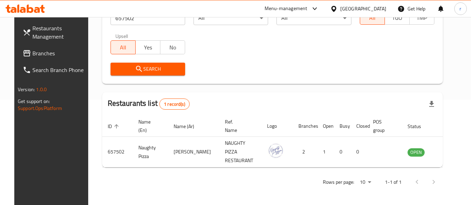
scroll to position [100, 0]
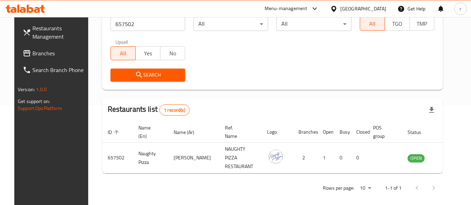
click at [368, 7] on div "United Arab Emirates" at bounding box center [363, 9] width 46 height 8
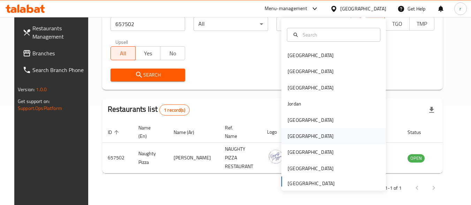
click at [301, 134] on div "Oman" at bounding box center [333, 136] width 105 height 16
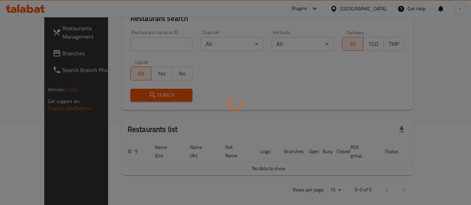
scroll to position [100, 0]
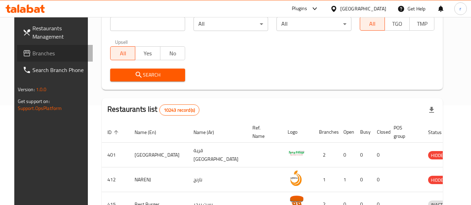
click at [32, 52] on span "Branches" at bounding box center [59, 53] width 55 height 8
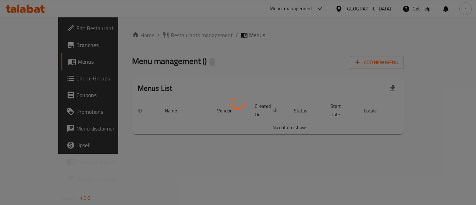
click at [155, 33] on div at bounding box center [238, 102] width 476 height 205
click at [157, 37] on div at bounding box center [238, 102] width 476 height 205
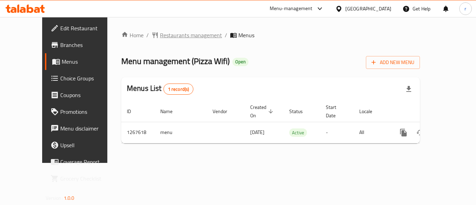
click at [170, 36] on span "Restaurants management" at bounding box center [191, 35] width 62 height 8
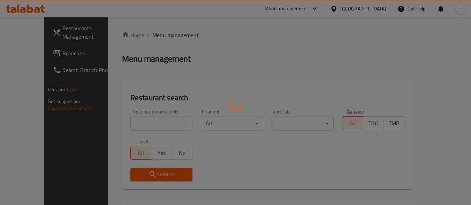
click at [140, 121] on div at bounding box center [235, 102] width 471 height 205
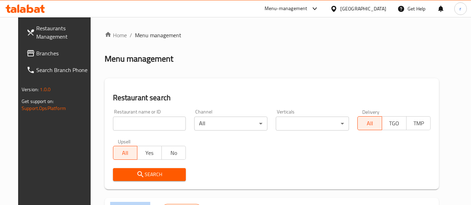
click at [141, 121] on input "search" at bounding box center [149, 124] width 73 height 14
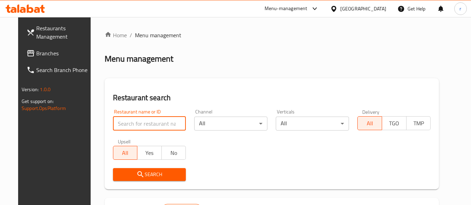
click at [141, 122] on input "search" at bounding box center [149, 124] width 73 height 14
paste input "687725"
type input "687725"
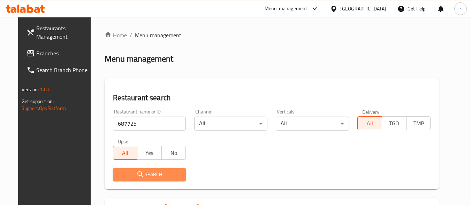
click at [143, 174] on span "Search" at bounding box center [149, 174] width 62 height 9
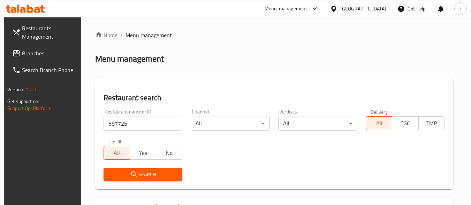
scroll to position [106, 0]
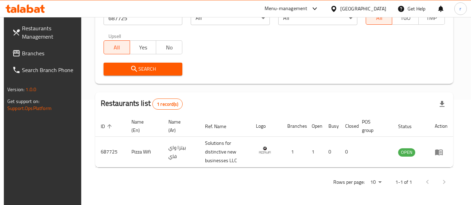
click at [380, 6] on div "Oman" at bounding box center [363, 9] width 46 height 8
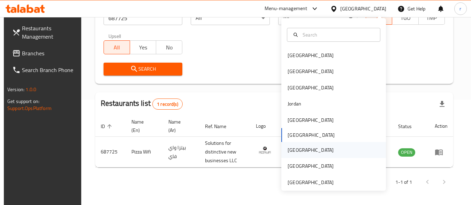
click at [300, 153] on div "[GEOGRAPHIC_DATA]" at bounding box center [333, 150] width 105 height 16
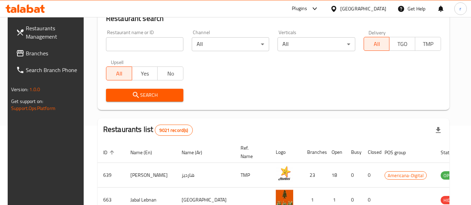
scroll to position [106, 0]
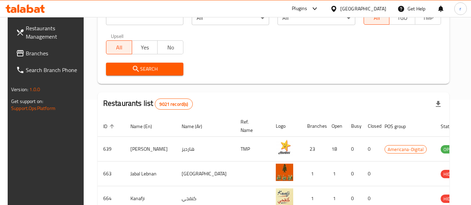
click at [45, 52] on span "Branches" at bounding box center [53, 53] width 55 height 8
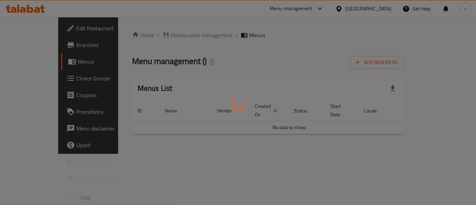
click at [167, 33] on div at bounding box center [238, 102] width 476 height 205
click at [167, 35] on div at bounding box center [238, 102] width 476 height 205
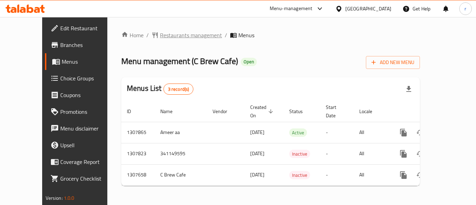
click at [168, 35] on span "Restaurants management" at bounding box center [191, 35] width 62 height 8
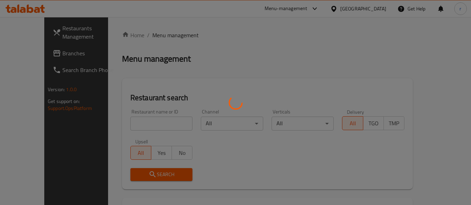
click at [152, 118] on div at bounding box center [235, 102] width 471 height 205
click at [153, 119] on div at bounding box center [235, 102] width 471 height 205
click at [156, 124] on div at bounding box center [235, 102] width 471 height 205
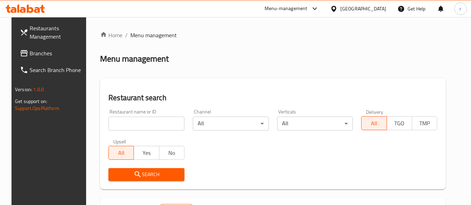
click at [156, 123] on input "search" at bounding box center [146, 124] width 76 height 14
paste input "704575"
type input "704575"
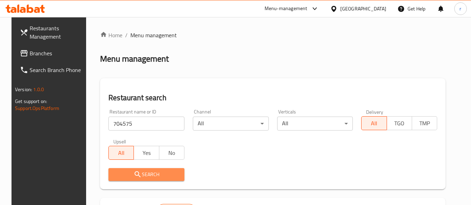
click at [146, 169] on button "Search" at bounding box center [146, 174] width 76 height 13
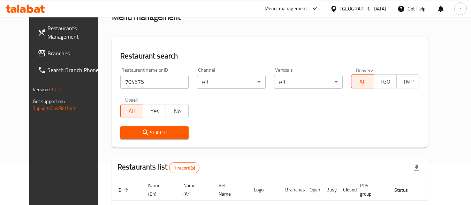
scroll to position [97, 0]
